Goal: Task Accomplishment & Management: Manage account settings

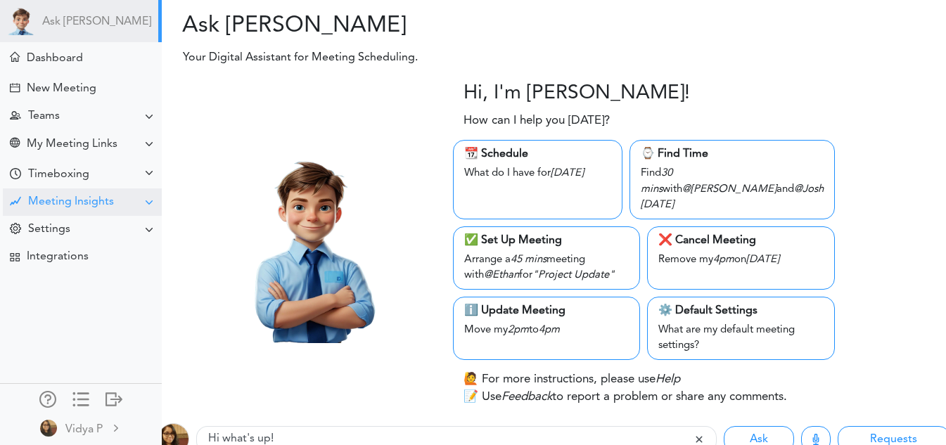
click at [132, 196] on div "Meeting Insights" at bounding box center [82, 202] width 159 height 27
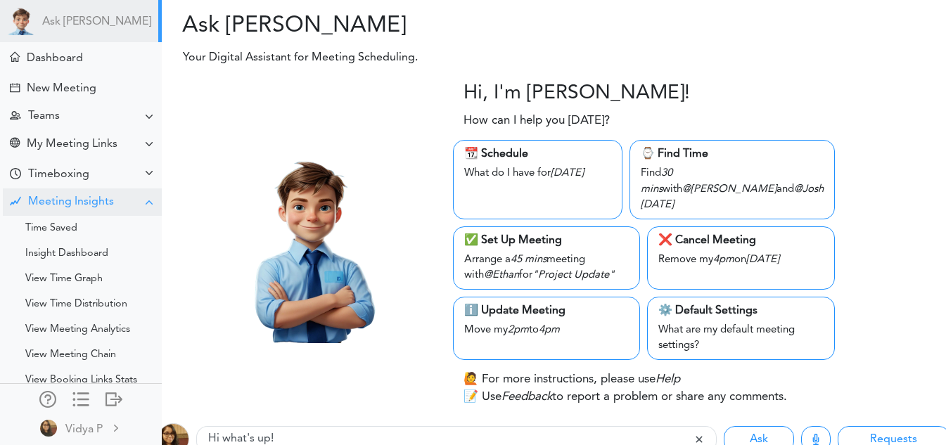
click at [132, 196] on div "Meeting Insights" at bounding box center [82, 202] width 159 height 27
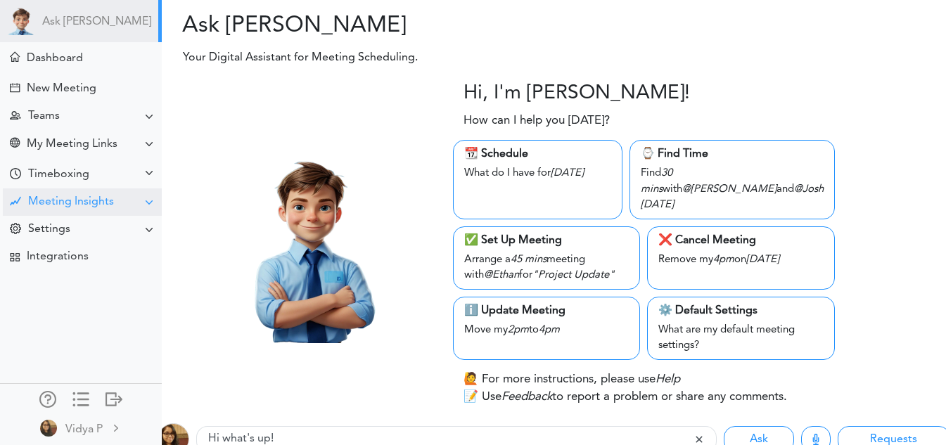
click at [132, 196] on div "Meeting Insights" at bounding box center [82, 202] width 159 height 27
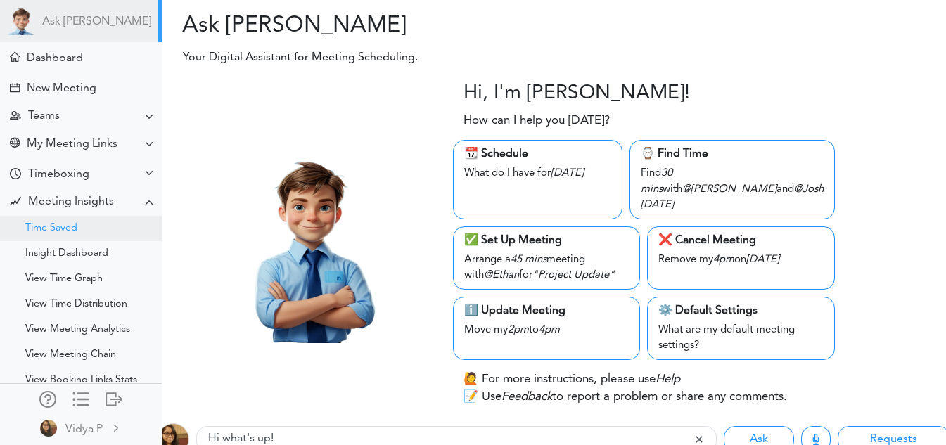
click at [77, 227] on div "Time Saved" at bounding box center [51, 228] width 52 height 7
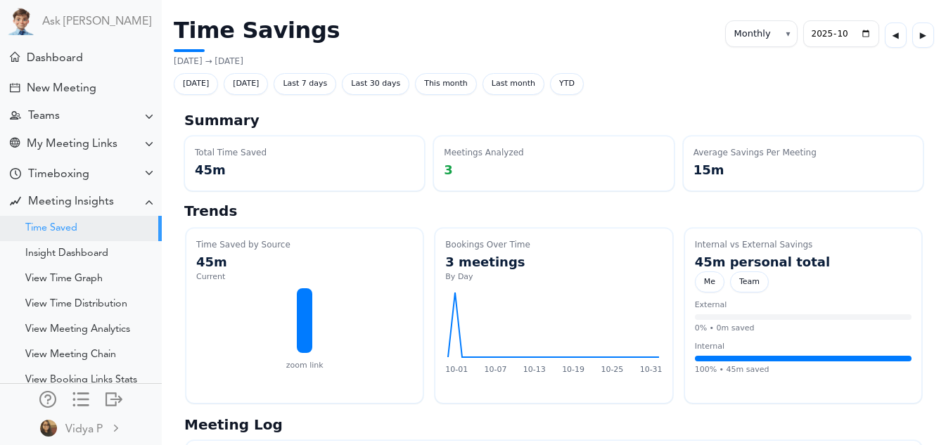
select select "monthly"
click at [65, 87] on div "New Meeting" at bounding box center [62, 88] width 70 height 13
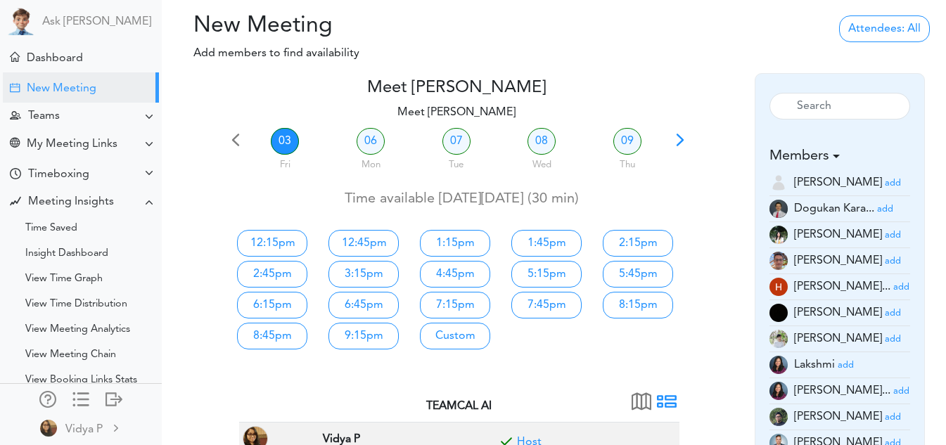
click at [618, 87] on h4 "Meet [PERSON_NAME]" at bounding box center [457, 88] width 462 height 20
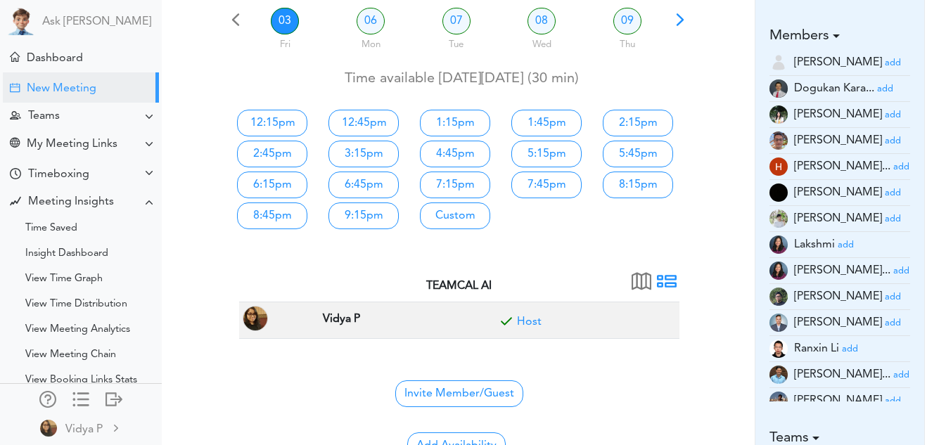
scroll to position [121, 0]
click at [673, 279] on span at bounding box center [667, 286] width 20 height 20
click at [644, 284] on span at bounding box center [642, 286] width 20 height 20
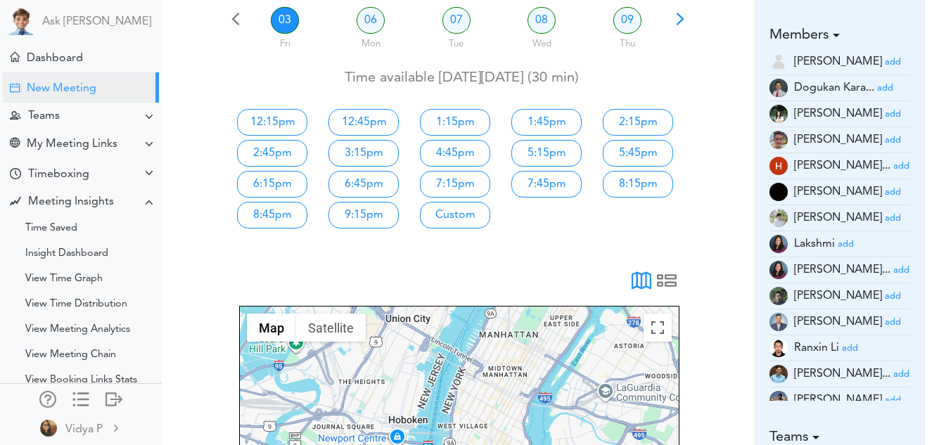
click at [644, 284] on span at bounding box center [642, 286] width 20 height 20
click at [668, 283] on span at bounding box center [667, 286] width 20 height 20
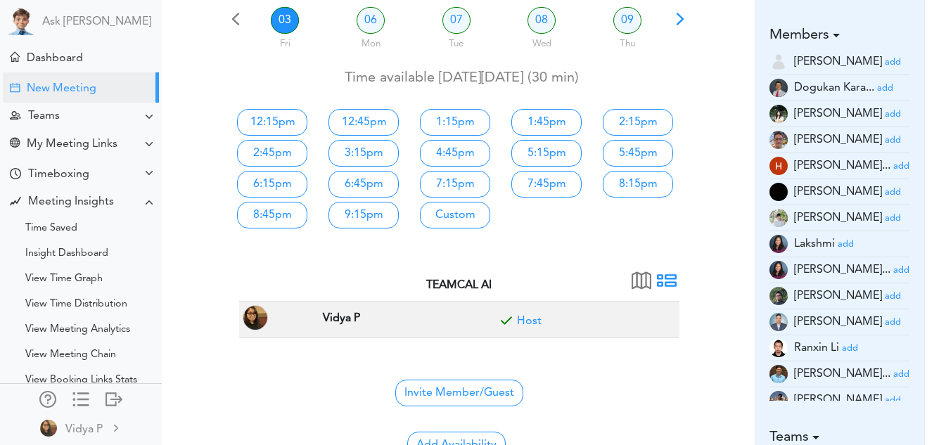
click at [668, 280] on span at bounding box center [667, 286] width 20 height 20
click at [649, 285] on div at bounding box center [660, 281] width 26 height 20
click at [376, 7] on link "06" at bounding box center [371, 20] width 28 height 27
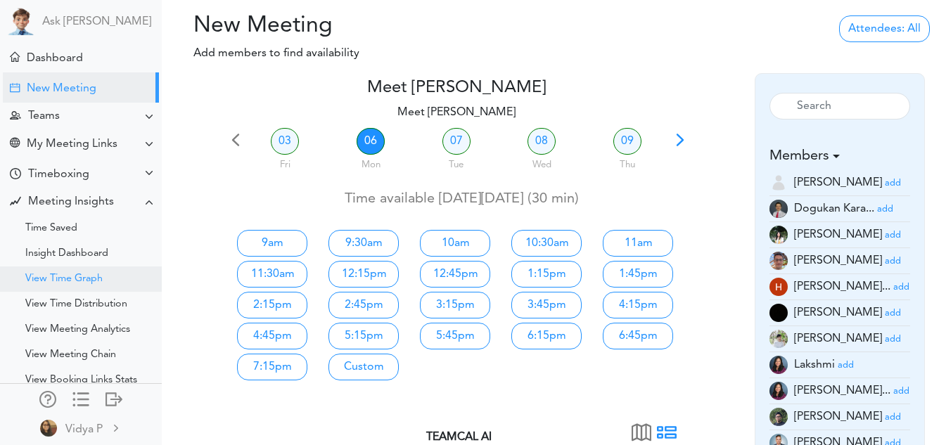
scroll to position [77, 0]
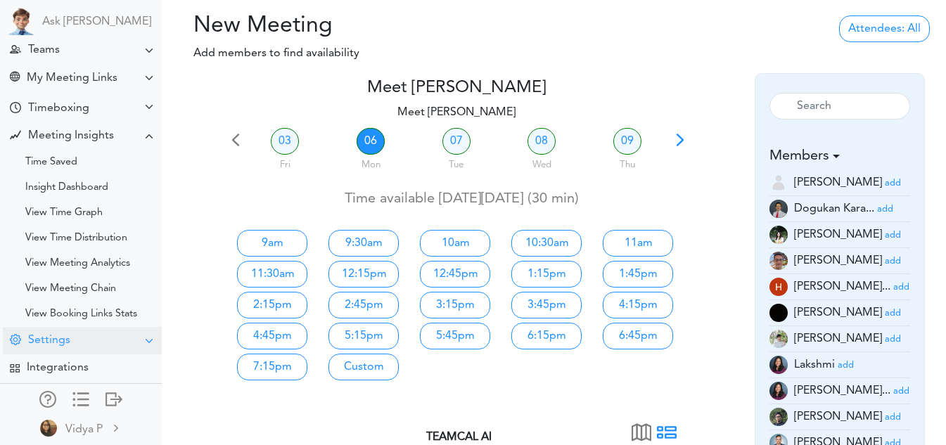
click at [67, 341] on div "Settings" at bounding box center [82, 340] width 159 height 27
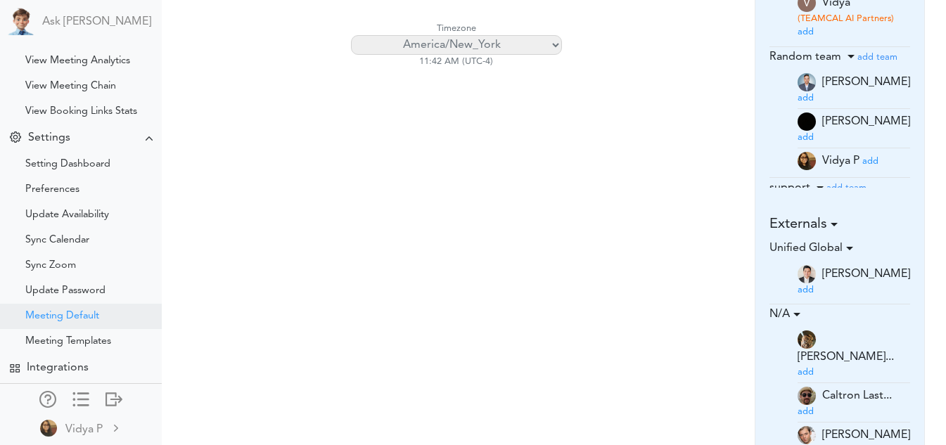
scroll to position [738, 0]
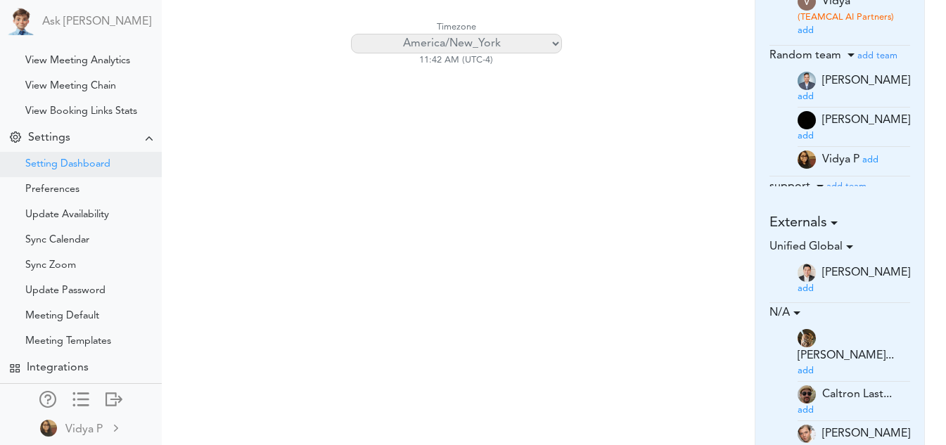
click at [69, 152] on div "Setting Dashboard" at bounding box center [81, 164] width 162 height 25
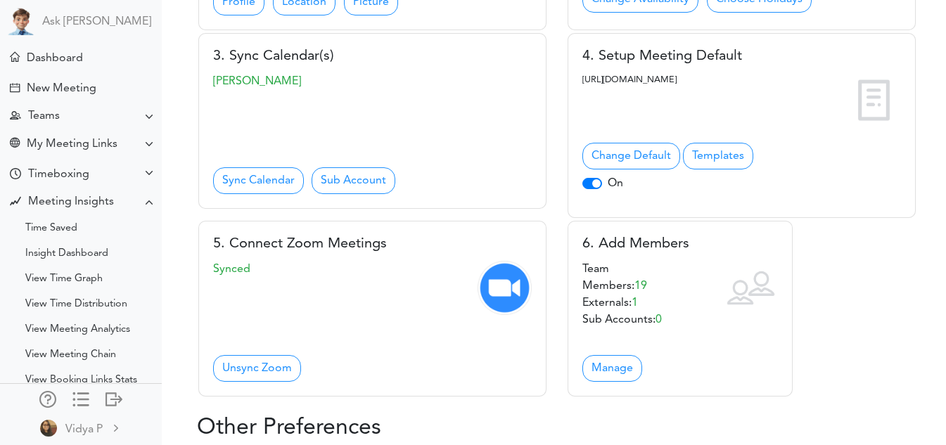
scroll to position [319, 0]
click at [72, 391] on div at bounding box center [80, 398] width 17 height 14
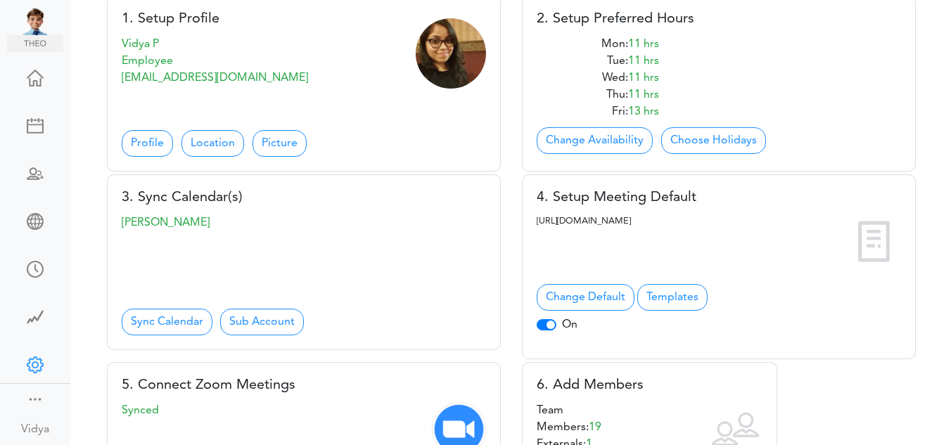
scroll to position [0, 0]
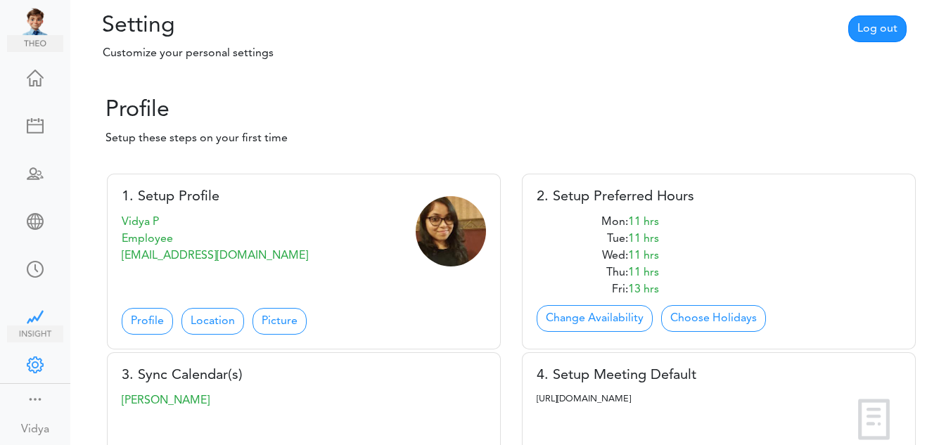
click at [37, 309] on div at bounding box center [35, 316] width 56 height 14
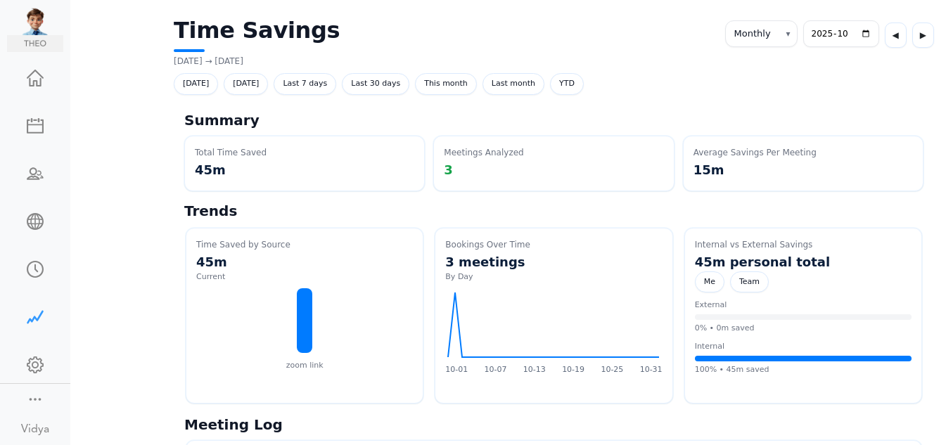
select select "monthly"
click at [28, 78] on div at bounding box center [35, 77] width 56 height 14
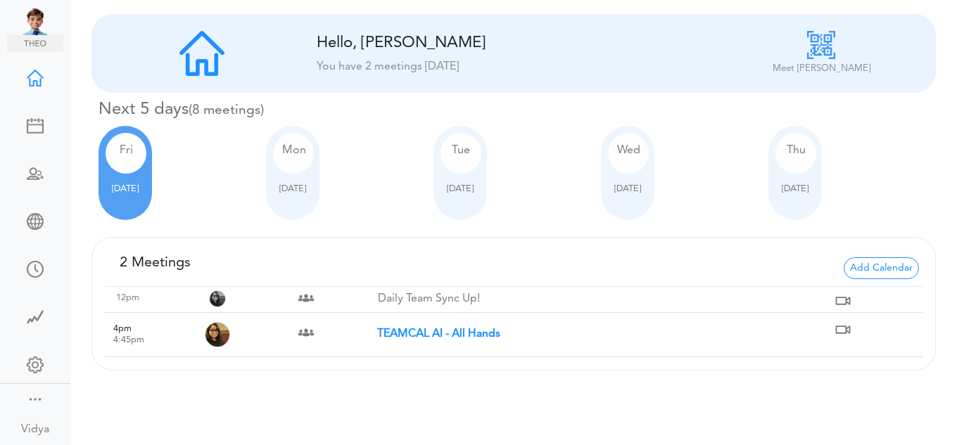
click at [26, 118] on div at bounding box center [35, 125] width 56 height 14
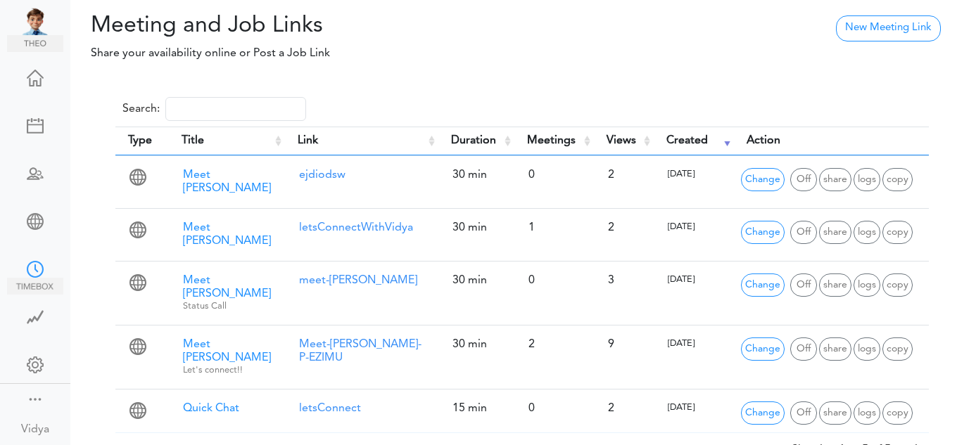
click at [25, 261] on div at bounding box center [35, 268] width 56 height 14
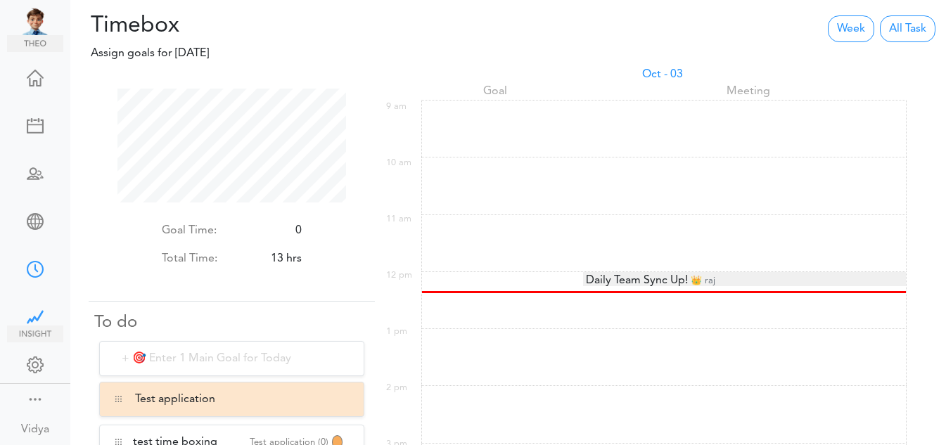
scroll to position [114, 229]
click at [29, 309] on div at bounding box center [35, 316] width 56 height 14
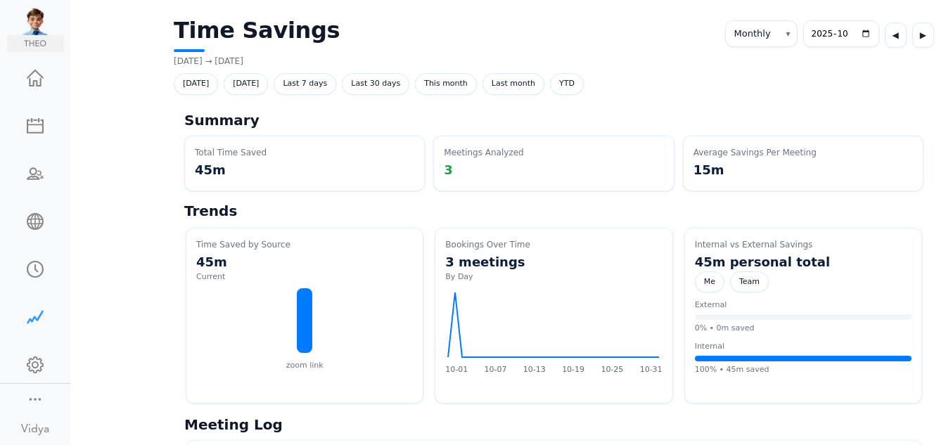
select select "monthly"
click at [26, 71] on div at bounding box center [35, 77] width 56 height 14
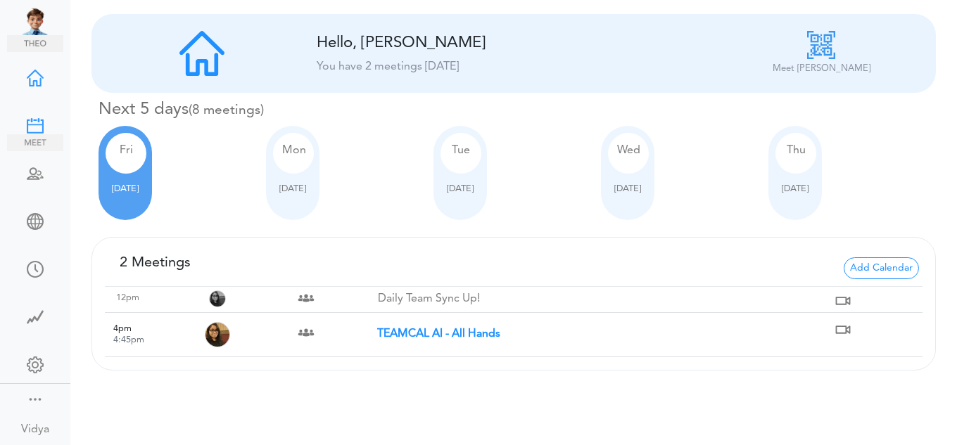
click at [15, 118] on div at bounding box center [35, 125] width 56 height 14
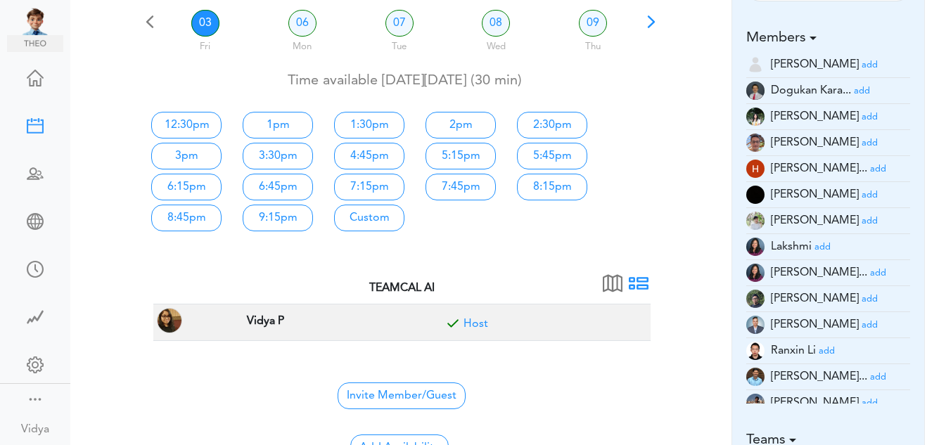
scroll to position [119, 0]
click at [862, 328] on small "add" at bounding box center [870, 324] width 16 height 9
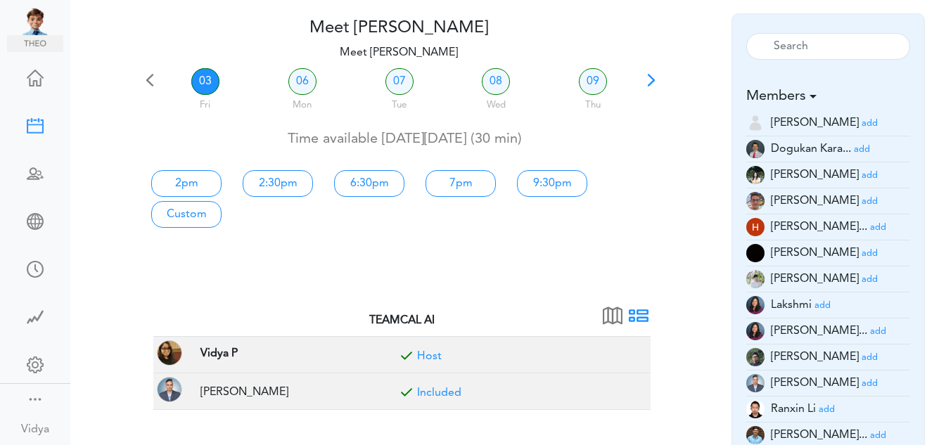
scroll to position [49, 0]
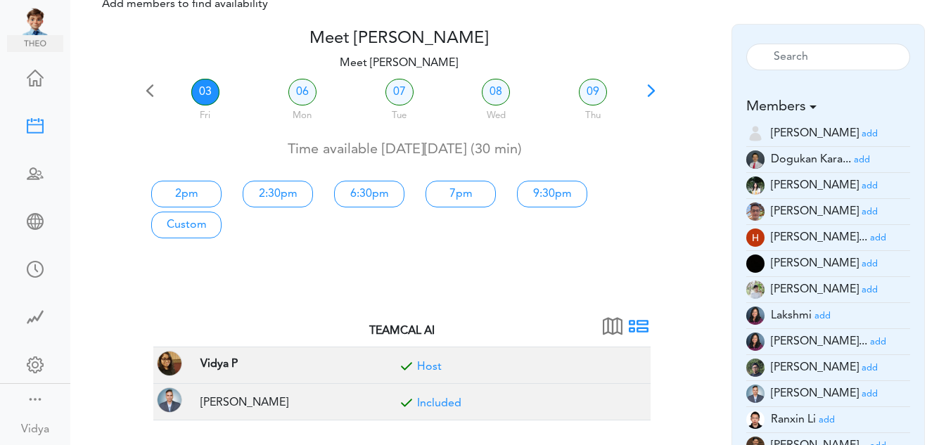
click at [509, 210] on div "2pm 2:30pm 6:30pm 7pm 9:30pm Custom" at bounding box center [399, 208] width 540 height 68
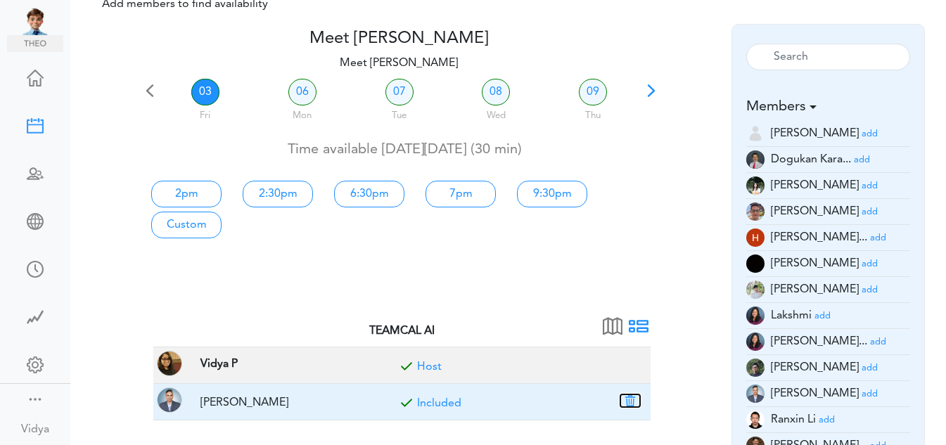
click at [630, 400] on button "button" at bounding box center [631, 401] width 20 height 13
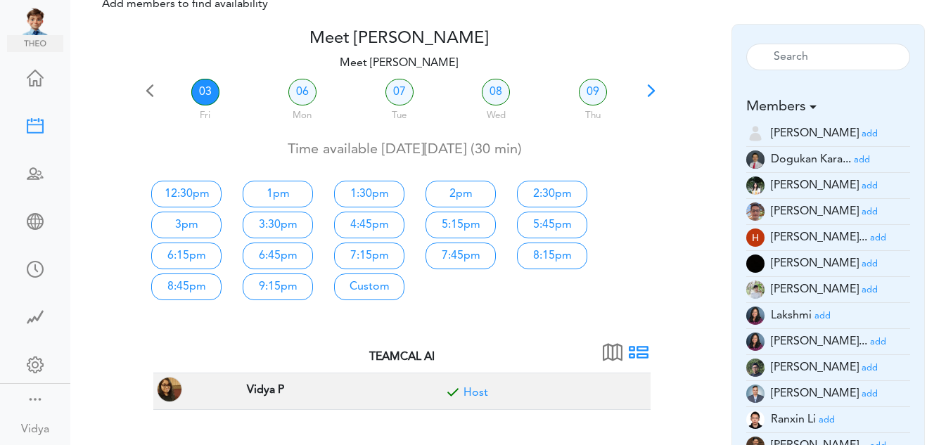
click at [862, 393] on small "add" at bounding box center [870, 394] width 16 height 9
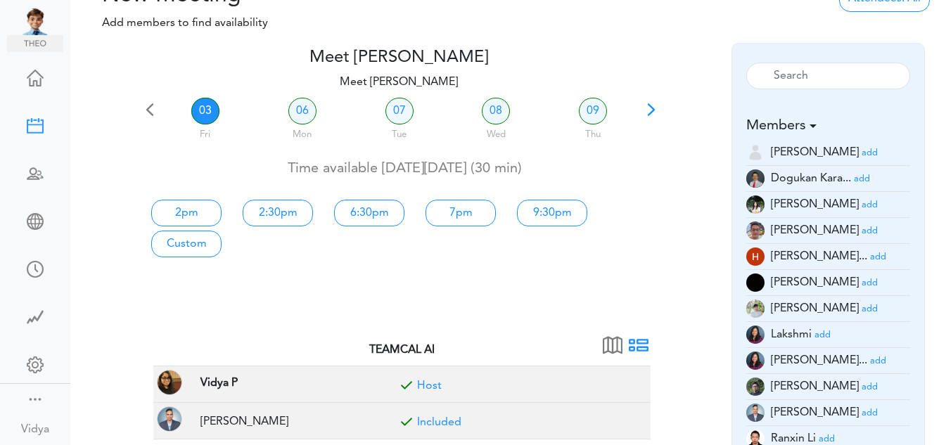
scroll to position [0, 0]
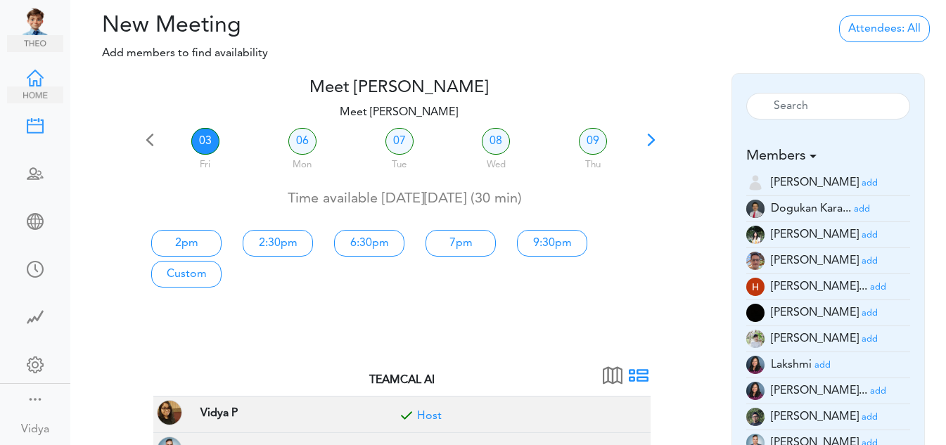
click at [27, 72] on div at bounding box center [35, 77] width 56 height 14
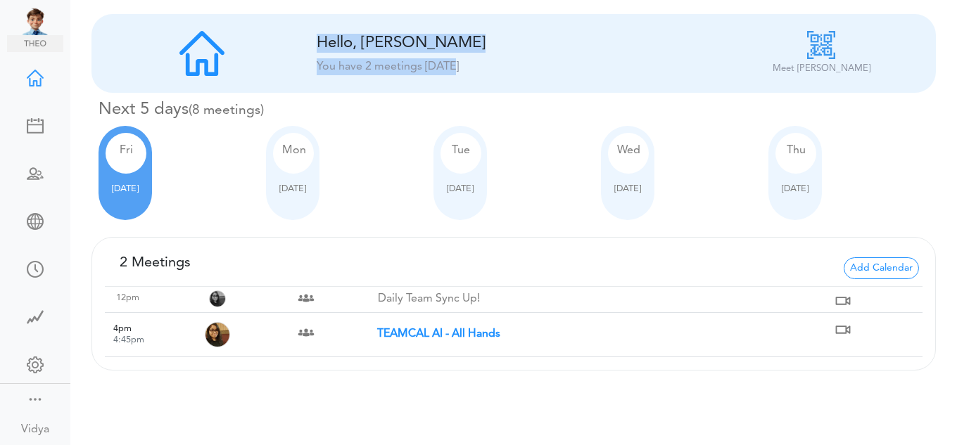
drag, startPoint x: 294, startPoint y: 30, endPoint x: 461, endPoint y: 70, distance: 171.5
click at [461, 70] on div "Hello, [PERSON_NAME] You have 2 meetings [DATE] Meet Vidya P Share Link - Meet …" at bounding box center [513, 53] width 844 height 79
click at [461, 70] on div "You have 2 meetings [DATE]" at bounding box center [514, 66] width 395 height 17
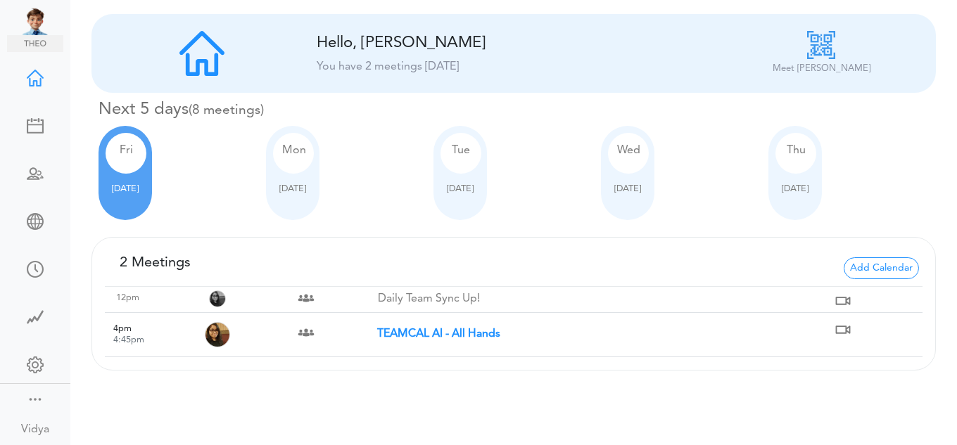
click at [461, 70] on div "You have 2 meetings [DATE]" at bounding box center [514, 66] width 395 height 17
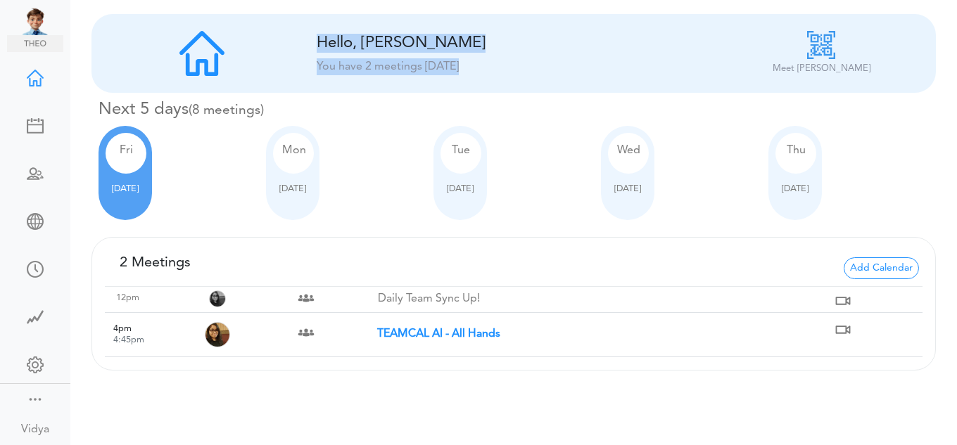
drag, startPoint x: 461, startPoint y: 70, endPoint x: 319, endPoint y: 35, distance: 145.6
click at [319, 35] on div "Hello, [PERSON_NAME] You have 2 meetings [DATE]" at bounding box center [514, 53] width 416 height 45
click at [319, 35] on div "Hello, [PERSON_NAME]" at bounding box center [472, 43] width 310 height 19
drag, startPoint x: 310, startPoint y: 39, endPoint x: 471, endPoint y: 61, distance: 161.9
click at [471, 61] on div "Hello, [PERSON_NAME] You have 2 meetings [DATE]" at bounding box center [514, 53] width 416 height 45
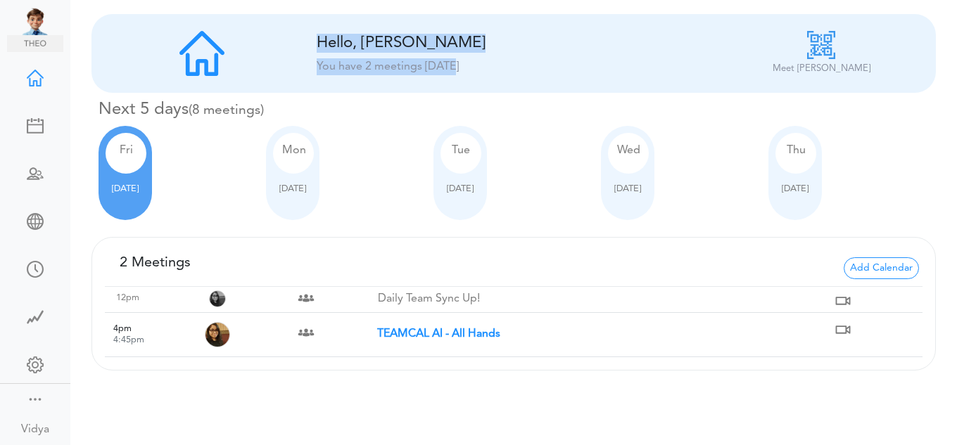
click at [471, 61] on div "You have 2 meetings [DATE]" at bounding box center [514, 66] width 395 height 17
drag, startPoint x: 471, startPoint y: 61, endPoint x: 322, endPoint y: 25, distance: 153.4
click at [322, 25] on div "Hello, [PERSON_NAME] You have 2 meetings [DATE] Meet Vidya P Share Link - Meet …" at bounding box center [513, 53] width 844 height 79
click at [321, 23] on div "Hello, [PERSON_NAME] You have 2 meetings [DATE] Meet Vidya P Share Link - Meet …" at bounding box center [513, 53] width 844 height 79
drag, startPoint x: 304, startPoint y: 27, endPoint x: 457, endPoint y: 61, distance: 157.2
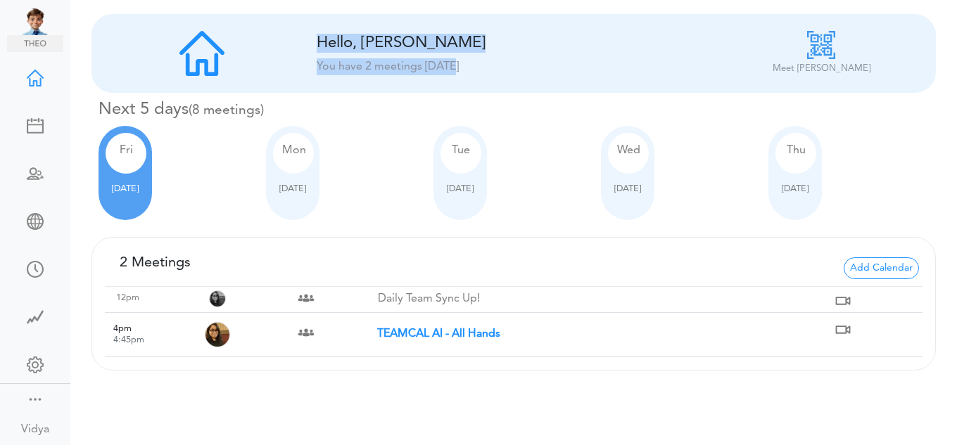
click at [457, 61] on div "Hello, [PERSON_NAME] You have 2 meetings [DATE] Meet Vidya P Share Link - Meet …" at bounding box center [513, 53] width 844 height 79
click at [457, 61] on div "You have 2 meetings [DATE]" at bounding box center [514, 66] width 395 height 17
drag, startPoint x: 312, startPoint y: 39, endPoint x: 464, endPoint y: 63, distance: 153.9
click at [464, 63] on div "Hello, [PERSON_NAME] You have 2 meetings [DATE]" at bounding box center [514, 53] width 416 height 45
click at [464, 63] on div "You have 2 meetings [DATE]" at bounding box center [514, 66] width 395 height 17
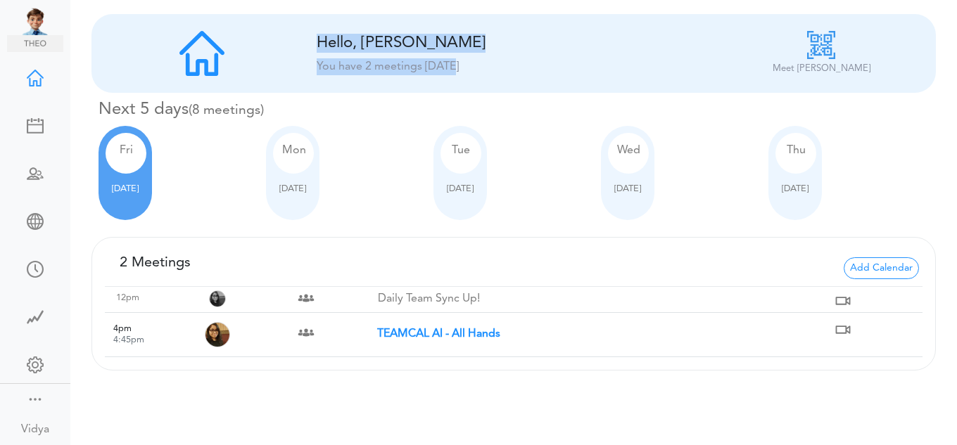
drag, startPoint x: 312, startPoint y: 32, endPoint x: 458, endPoint y: 74, distance: 152.3
click at [458, 74] on div "Hello, [PERSON_NAME] You have 2 meetings [DATE]" at bounding box center [514, 53] width 416 height 45
click at [458, 74] on div "You have 2 meetings [DATE]" at bounding box center [514, 66] width 395 height 17
drag, startPoint x: 458, startPoint y: 74, endPoint x: 318, endPoint y: 49, distance: 142.2
click at [318, 49] on div "Hello, [PERSON_NAME] You have 2 meetings [DATE]" at bounding box center [514, 53] width 416 height 45
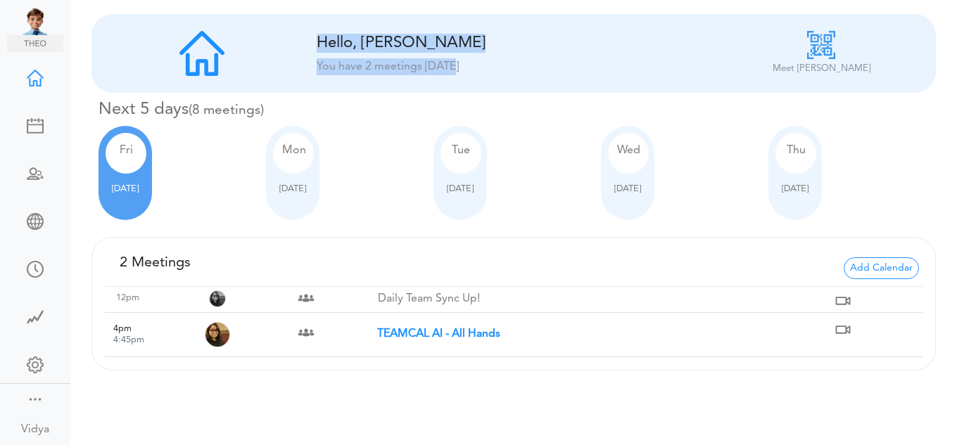
click at [318, 49] on div "Hello, [PERSON_NAME]" at bounding box center [472, 43] width 310 height 19
drag, startPoint x: 318, startPoint y: 49, endPoint x: 460, endPoint y: 71, distance: 143.1
click at [460, 71] on div "Hello, [PERSON_NAME] You have 2 meetings [DATE]" at bounding box center [514, 53] width 416 height 45
click at [460, 71] on div "You have 2 meetings [DATE]" at bounding box center [514, 66] width 395 height 17
drag, startPoint x: 131, startPoint y: 30, endPoint x: 430, endPoint y: 13, distance: 299.5
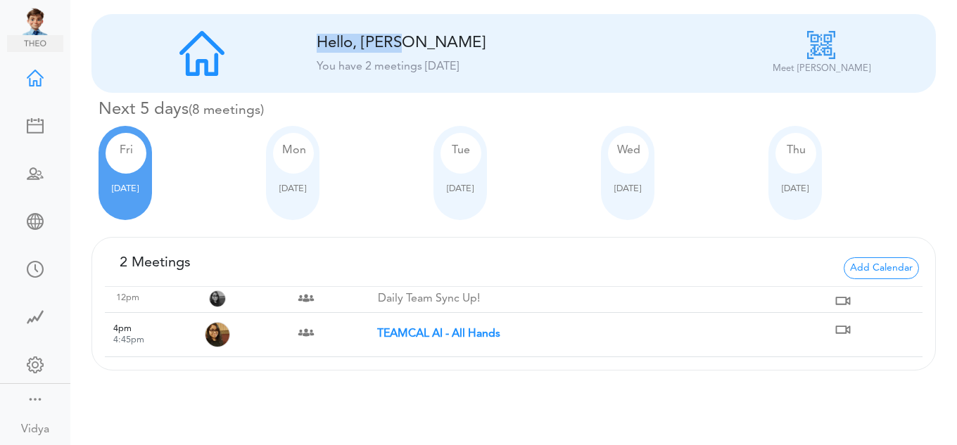
click at [430, 13] on div "Hello, [PERSON_NAME] You have 2 meetings [DATE] Meet Vidya P Share Link - Meet …" at bounding box center [513, 199] width 887 height 377
click at [454, 44] on div "Hello, [PERSON_NAME]" at bounding box center [472, 43] width 310 height 19
drag, startPoint x: 554, startPoint y: 63, endPoint x: 315, endPoint y: 30, distance: 240.8
click at [315, 30] on div "Hello, [PERSON_NAME] You have 2 meetings [DATE] Meet Vidya P Share Link - Meet …" at bounding box center [513, 53] width 844 height 79
click at [505, 76] on div "Hello, [PERSON_NAME] You have 2 meetings [DATE] Meet Vidya P Share Link - Meet …" at bounding box center [513, 53] width 844 height 79
